Goal: Task Accomplishment & Management: Use online tool/utility

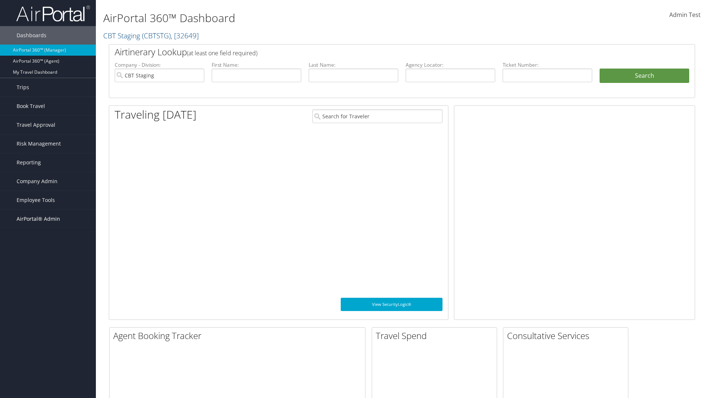
click at [48, 219] on span "AirPortal® Admin" at bounding box center [38, 219] width 43 height 18
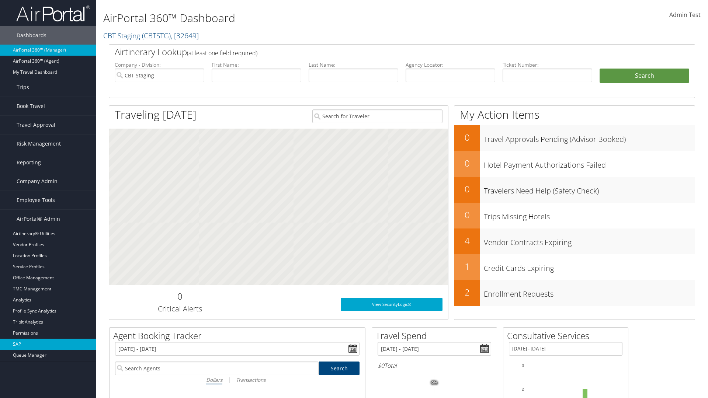
click at [48, 344] on link "SAP" at bounding box center [48, 344] width 96 height 11
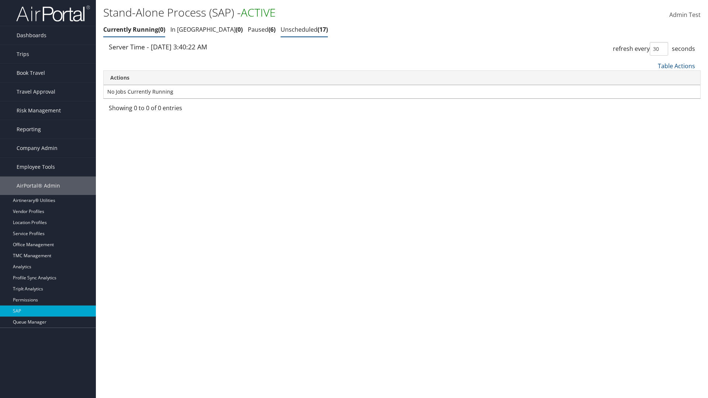
click at [280, 29] on link "Unscheduled 17" at bounding box center [303, 29] width 47 height 8
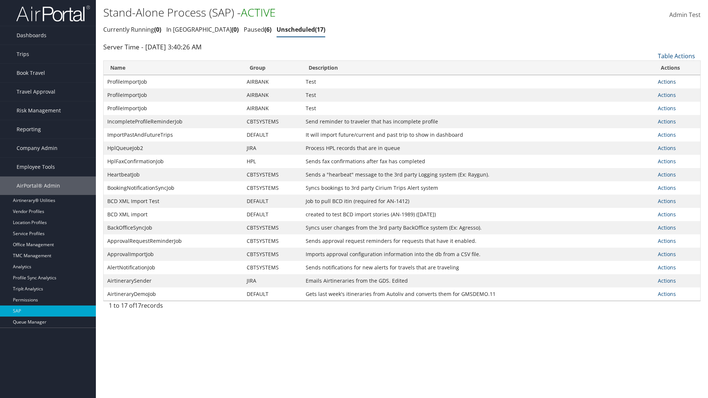
click at [666, 81] on link "Actions" at bounding box center [667, 81] width 18 height 7
click at [677, 93] on link "Schedule job" at bounding box center [677, 92] width 38 height 13
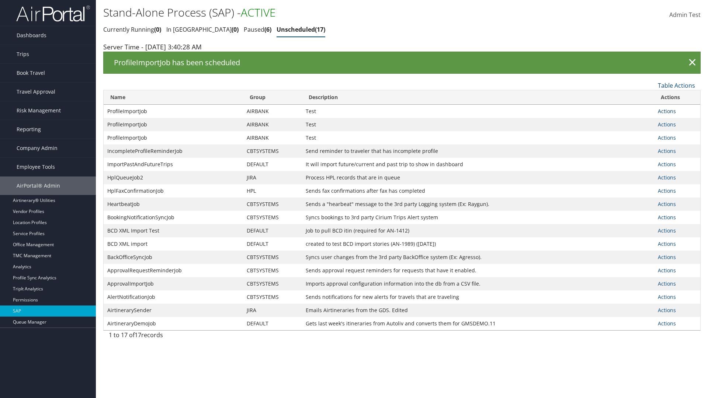
click at [666, 111] on link "Actions" at bounding box center [667, 111] width 18 height 7
click at [677, 135] on link "Edit Job" at bounding box center [677, 134] width 38 height 13
